Goal: Task Accomplishment & Management: Use online tool/utility

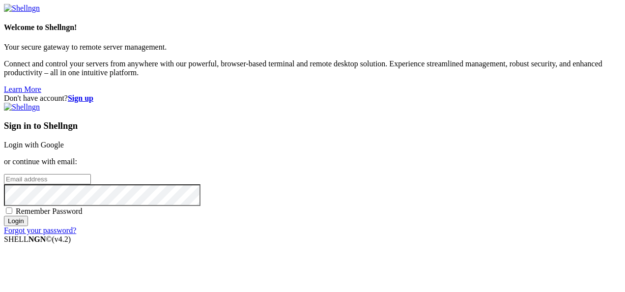
click at [64, 141] on link "Login with Google" at bounding box center [34, 145] width 60 height 8
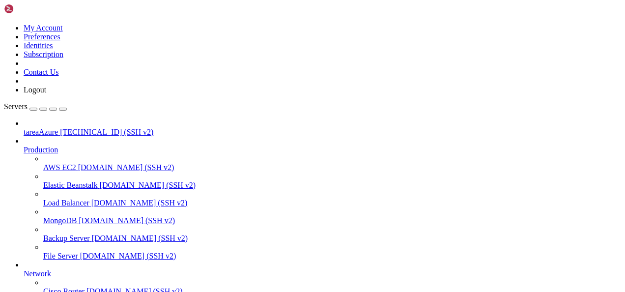
scroll to position [157, 0]
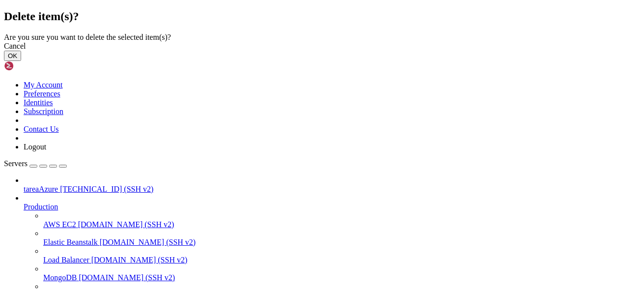
click at [21, 61] on button "OK" at bounding box center [12, 56] width 17 height 10
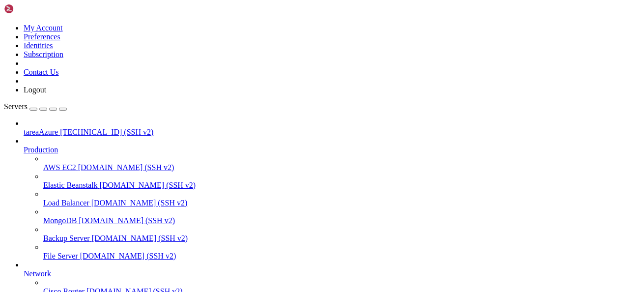
scroll to position [23, 0]
click at [33, 109] on div "button" at bounding box center [33, 109] width 0 height 0
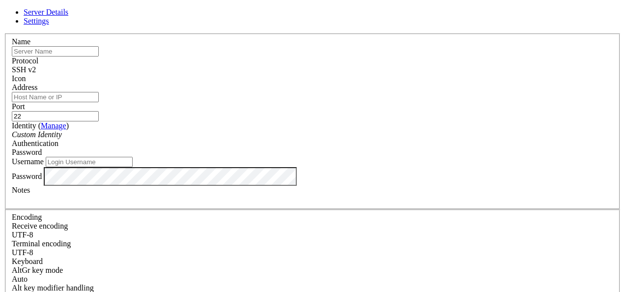
click at [99, 56] on input "text" at bounding box center [55, 51] width 87 height 10
type input "sto-[PERSON_NAME]"
click at [99, 102] on input "Address" at bounding box center [55, 97] width 87 height 10
paste input "[TECHNICAL_ID]"
type input "[TECHNICAL_ID]"
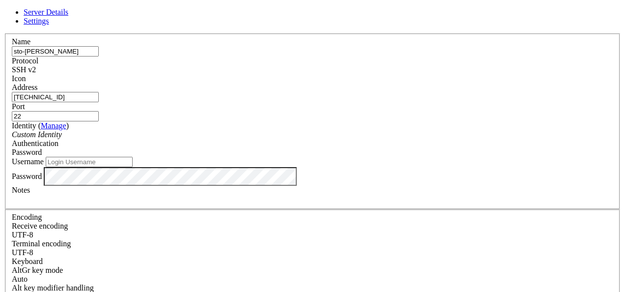
scroll to position [26, 0]
click at [133, 157] on input "Username" at bounding box center [89, 162] width 87 height 10
type input "benjamin2"
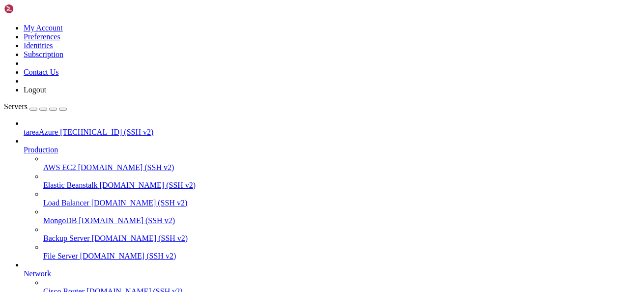
scroll to position [157, 0]
